Goal: Task Accomplishment & Management: Use online tool/utility

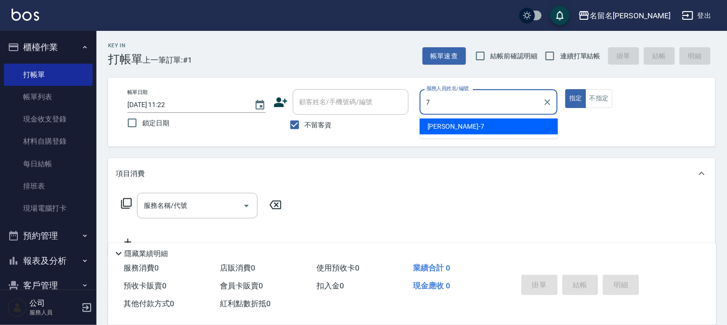
type input "[PERSON_NAME]-7"
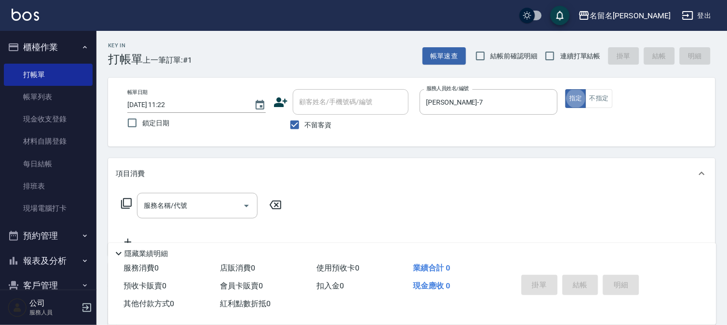
type button "true"
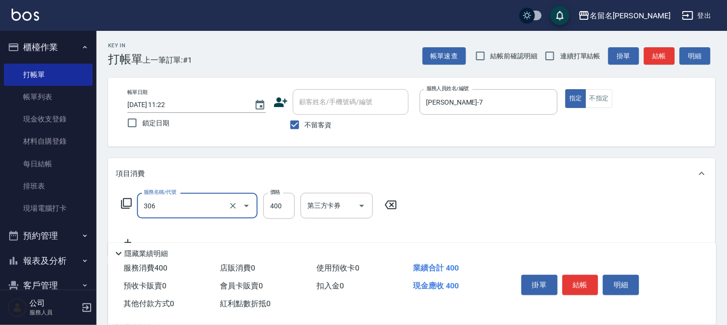
type input "單剪(306)"
type input "500"
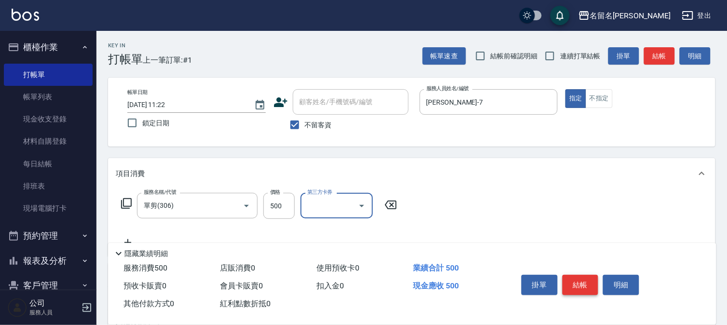
click at [578, 288] on button "結帳" at bounding box center [581, 285] width 36 height 20
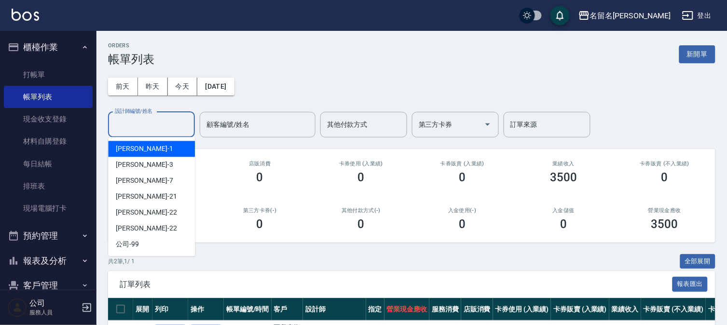
click at [149, 117] on div "設計師編號/姓名 設計師編號/姓名" at bounding box center [151, 125] width 87 height 26
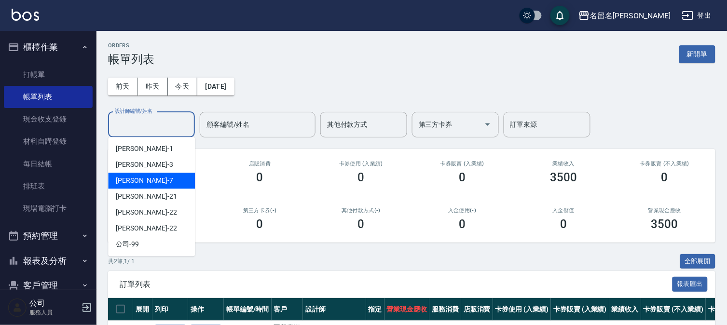
click at [153, 176] on div "[PERSON_NAME]-7" at bounding box center [151, 181] width 87 height 16
type input "[PERSON_NAME]-7"
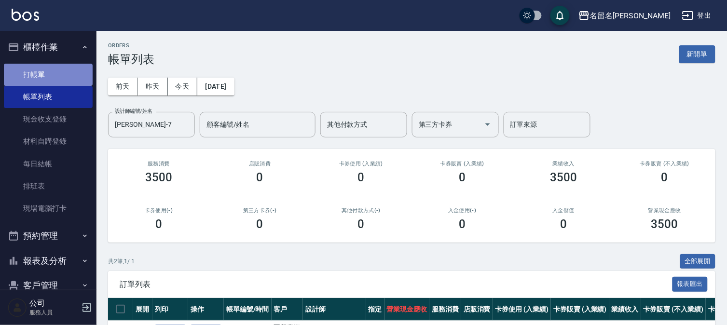
click at [51, 68] on link "打帳單" at bounding box center [48, 75] width 89 height 22
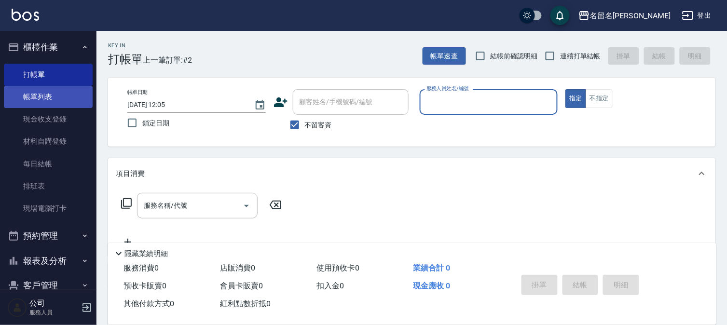
click at [69, 93] on link "帳單列表" at bounding box center [48, 97] width 89 height 22
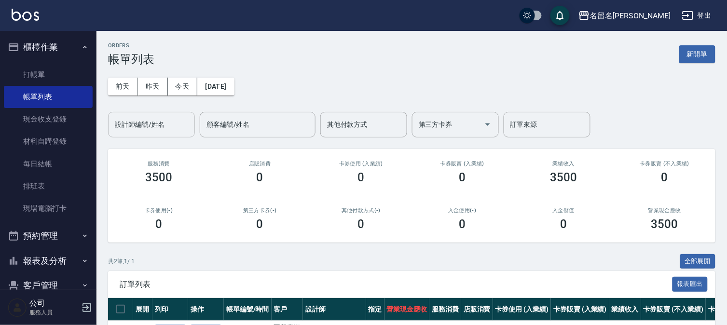
click at [167, 121] on input "設計師編號/姓名" at bounding box center [151, 124] width 78 height 17
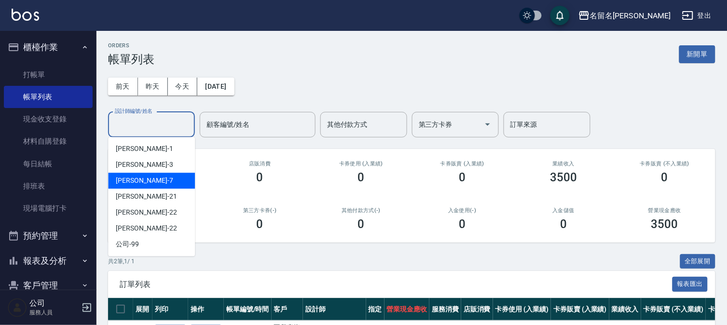
click at [164, 184] on div "[PERSON_NAME]-7" at bounding box center [151, 181] width 87 height 16
type input "[PERSON_NAME]-7"
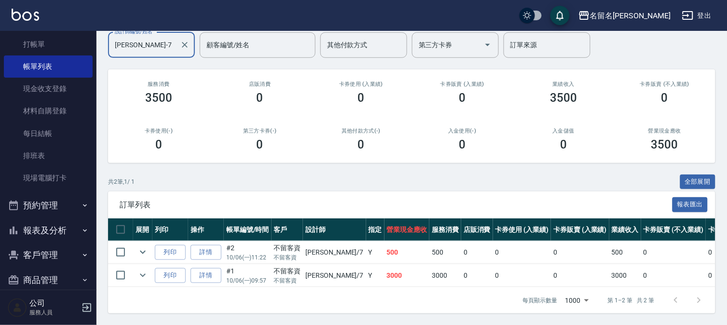
scroll to position [44, 0]
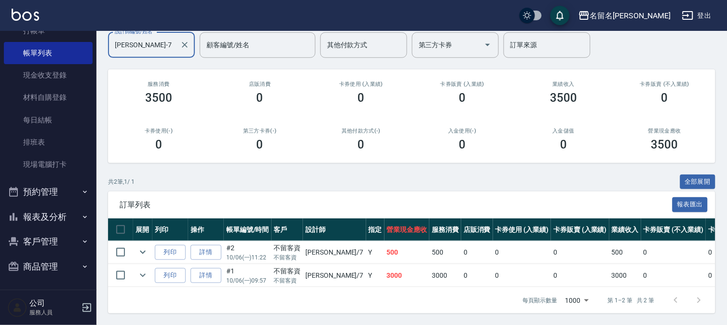
click at [43, 210] on button "報表及分析" at bounding box center [48, 217] width 89 height 25
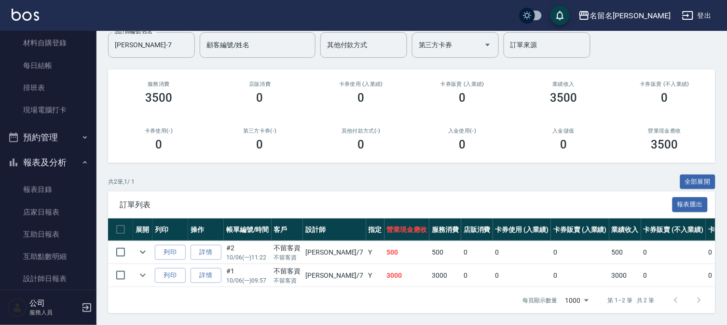
scroll to position [185, 0]
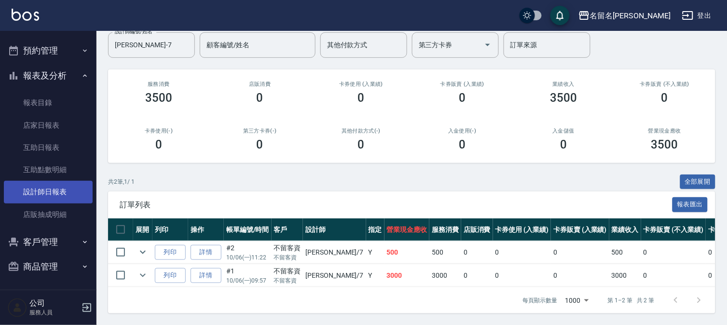
click at [51, 193] on link "設計師日報表" at bounding box center [48, 192] width 89 height 22
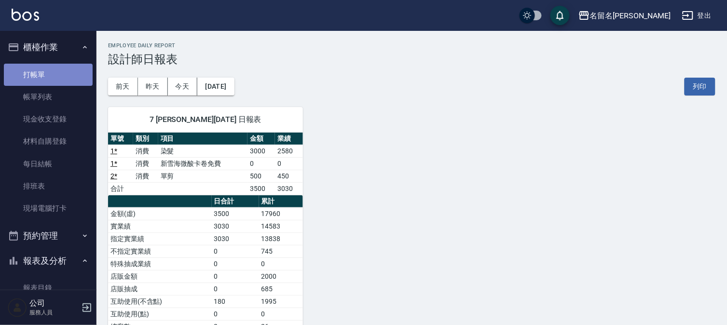
click at [59, 68] on link "打帳單" at bounding box center [48, 75] width 89 height 22
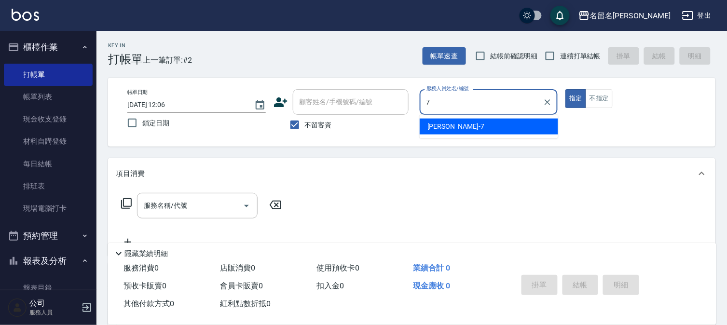
type input "[PERSON_NAME]-7"
type button "true"
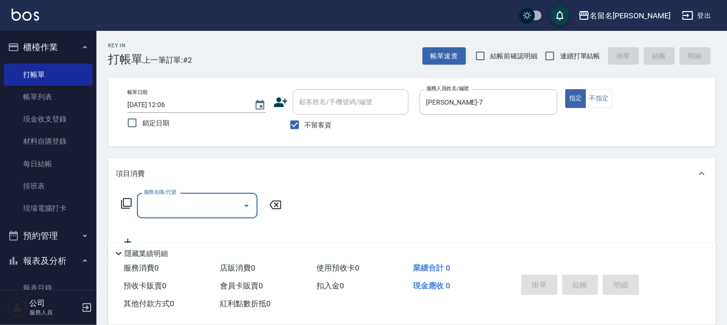
type input "3"
type input "P.S洗髮(501)"
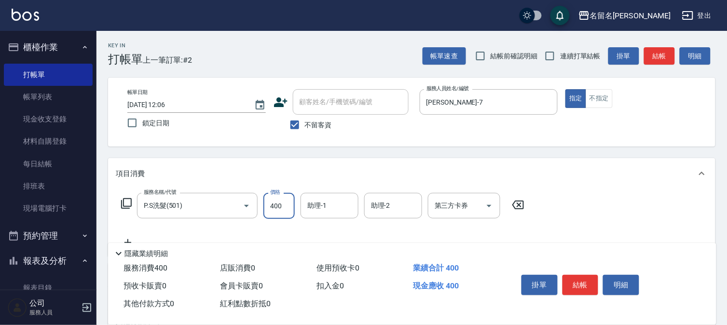
type input "400"
type input "[PERSON_NAME]-7"
click at [573, 277] on button "結帳" at bounding box center [581, 285] width 36 height 20
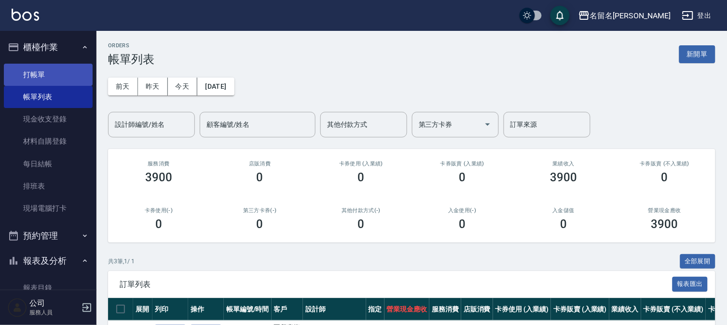
click at [51, 69] on link "打帳單" at bounding box center [48, 75] width 89 height 22
